Goal: Information Seeking & Learning: Learn about a topic

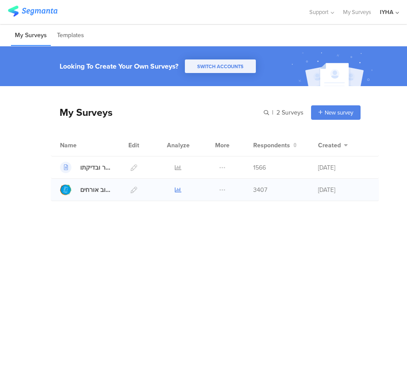
click at [180, 193] on link at bounding box center [178, 190] width 7 height 22
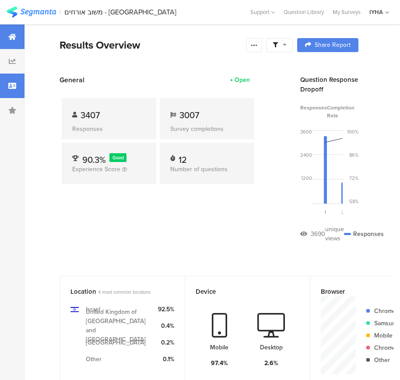
click at [14, 90] on div at bounding box center [12, 86] width 25 height 25
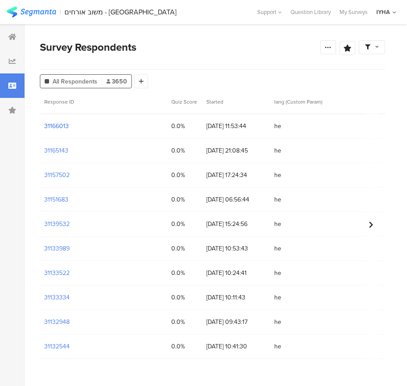
click at [56, 125] on section "31166013" at bounding box center [56, 126] width 25 height 9
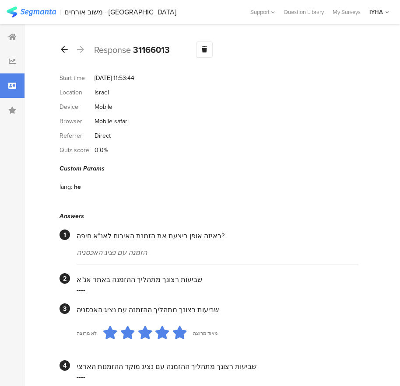
click at [65, 50] on icon at bounding box center [64, 50] width 7 height 8
click at [64, 43] on div at bounding box center [65, 50] width 10 height 14
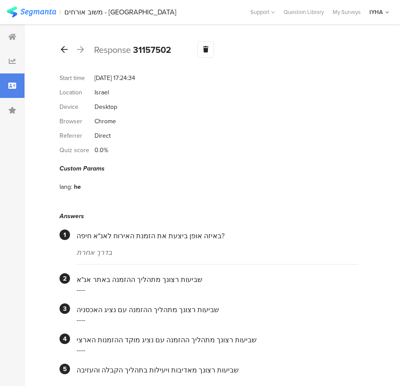
drag, startPoint x: 62, startPoint y: 43, endPoint x: 67, endPoint y: 56, distance: 13.2
click at [63, 46] on div at bounding box center [65, 50] width 10 height 14
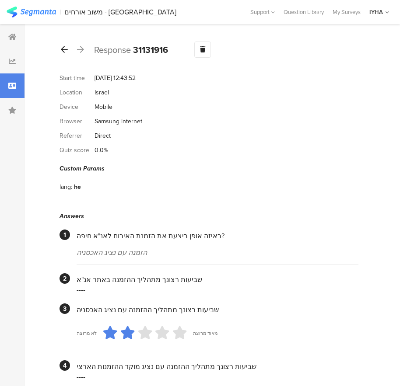
click at [66, 53] on icon at bounding box center [64, 50] width 7 height 8
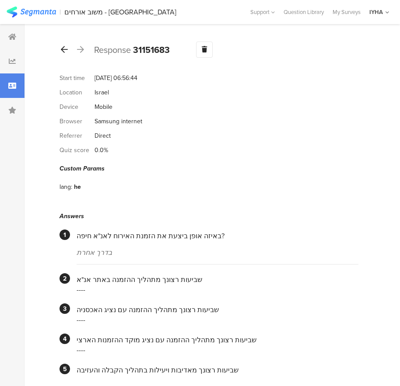
click at [61, 51] on icon at bounding box center [64, 50] width 7 height 8
click at [66, 46] on icon at bounding box center [64, 50] width 7 height 8
click at [65, 53] on icon at bounding box center [64, 50] width 7 height 8
click at [64, 53] on div at bounding box center [65, 50] width 10 height 14
click at [66, 48] on icon at bounding box center [64, 50] width 7 height 8
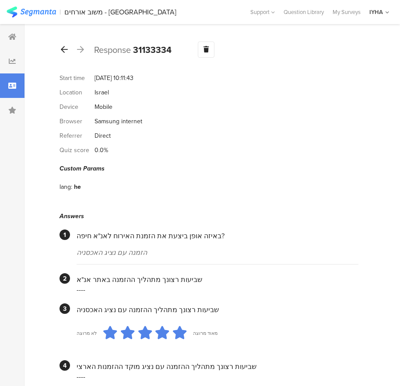
click at [66, 53] on icon at bounding box center [64, 50] width 7 height 8
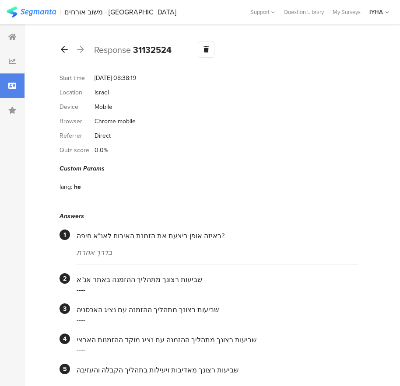
click at [66, 53] on icon at bounding box center [64, 50] width 7 height 8
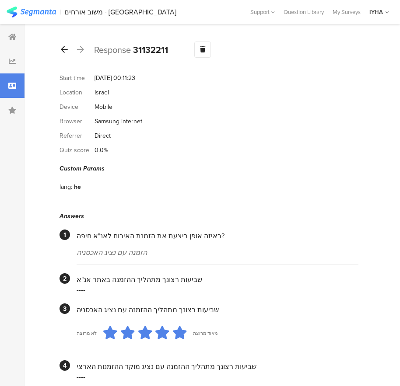
click at [66, 53] on icon at bounding box center [64, 50] width 7 height 8
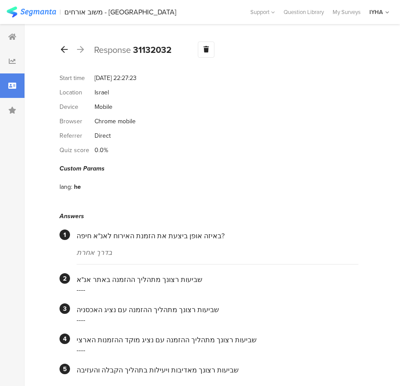
click at [66, 53] on icon at bounding box center [64, 50] width 7 height 8
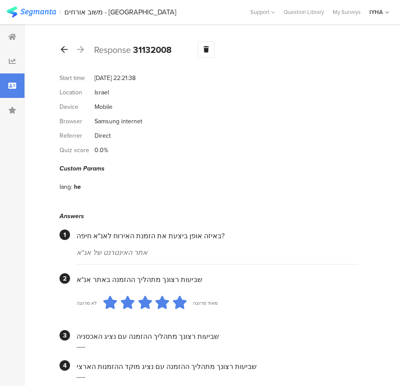
click at [66, 53] on icon at bounding box center [64, 50] width 7 height 8
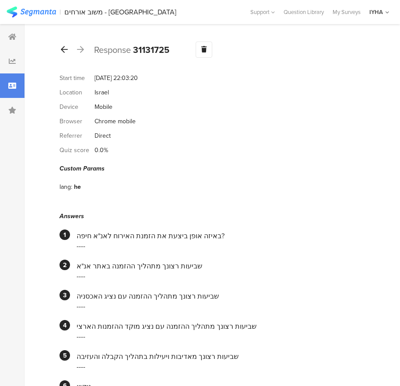
click at [66, 53] on icon at bounding box center [64, 50] width 7 height 8
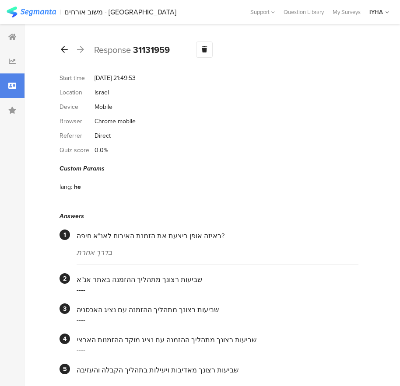
click at [66, 53] on icon at bounding box center [64, 50] width 7 height 8
click at [66, 52] on icon at bounding box center [64, 50] width 7 height 8
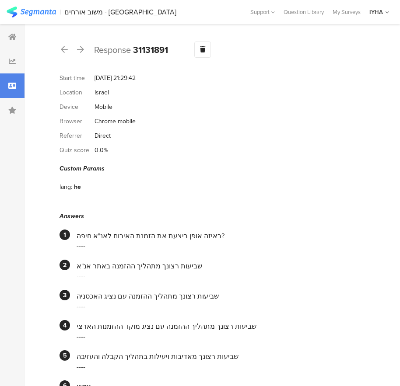
click at [66, 52] on icon at bounding box center [64, 50] width 7 height 8
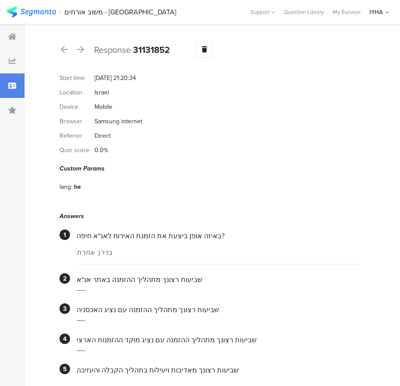
click at [66, 52] on icon at bounding box center [64, 50] width 7 height 8
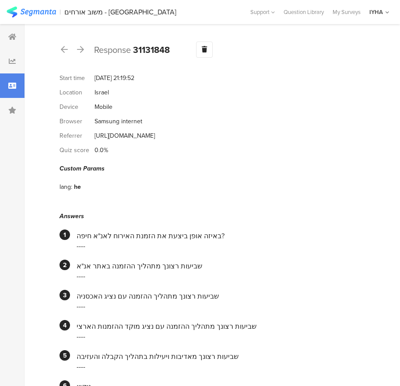
click at [66, 52] on icon at bounding box center [64, 50] width 7 height 8
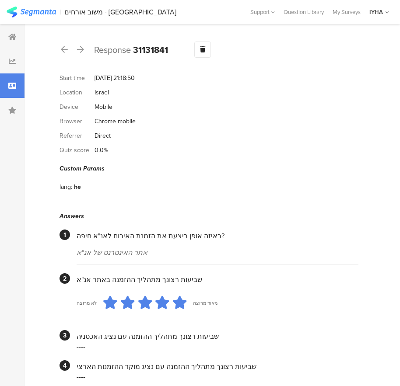
click at [66, 52] on icon at bounding box center [64, 50] width 7 height 8
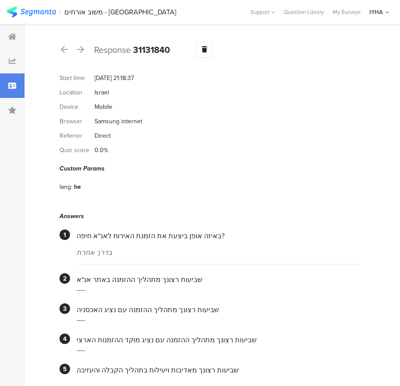
click at [66, 52] on icon at bounding box center [64, 50] width 7 height 8
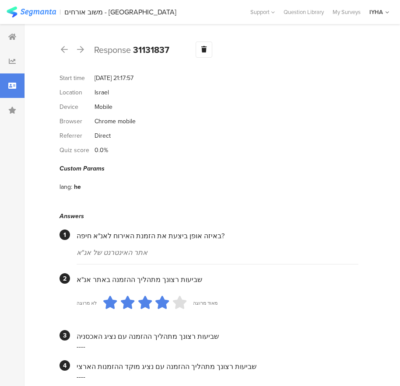
click at [66, 52] on icon at bounding box center [64, 50] width 7 height 8
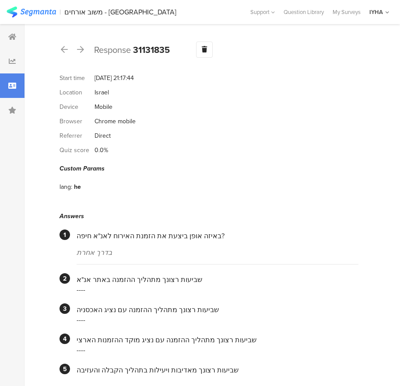
click at [66, 52] on icon at bounding box center [64, 50] width 7 height 8
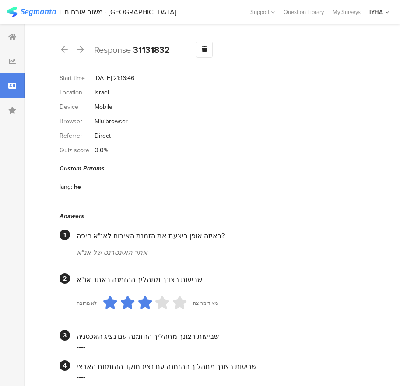
click at [66, 52] on icon at bounding box center [64, 50] width 7 height 8
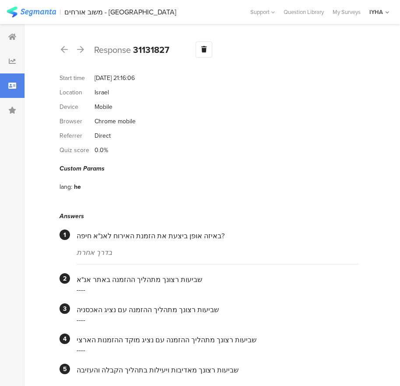
click at [66, 52] on icon at bounding box center [64, 50] width 7 height 8
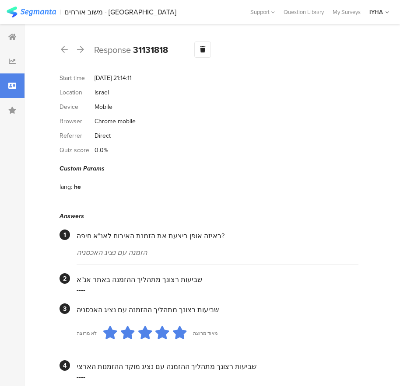
click at [66, 52] on icon at bounding box center [64, 50] width 7 height 8
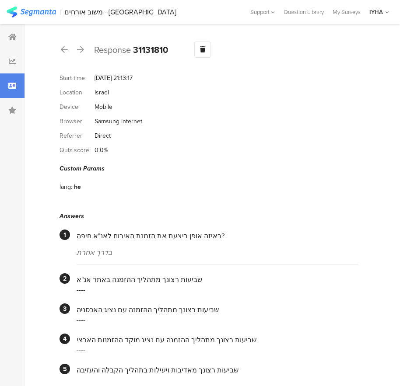
click at [66, 52] on icon at bounding box center [64, 50] width 7 height 8
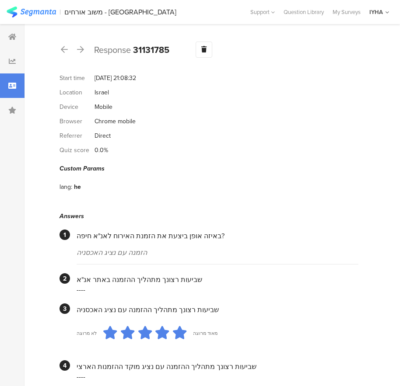
click at [66, 52] on icon at bounding box center [64, 50] width 7 height 8
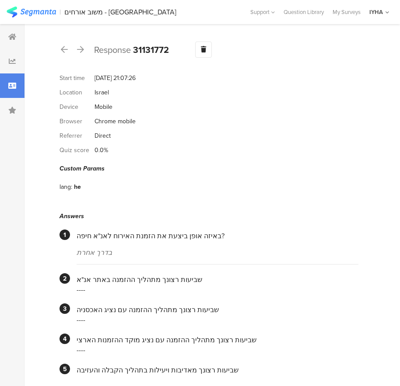
click at [66, 52] on icon at bounding box center [64, 50] width 7 height 8
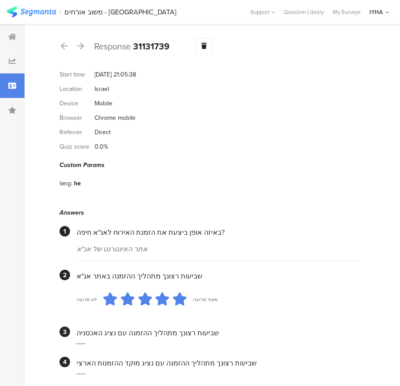
click at [66, 52] on div at bounding box center [65, 46] width 10 height 14
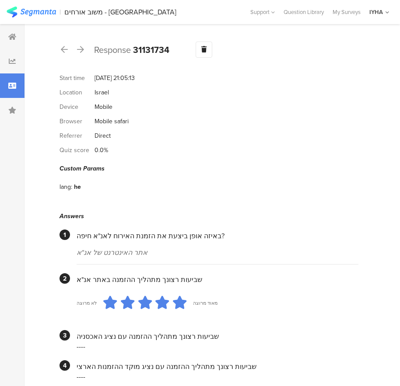
click at [66, 52] on icon at bounding box center [64, 50] width 7 height 8
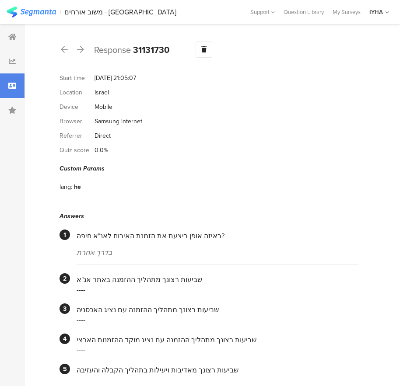
click at [66, 52] on icon at bounding box center [64, 50] width 7 height 8
